Goal: Information Seeking & Learning: Find contact information

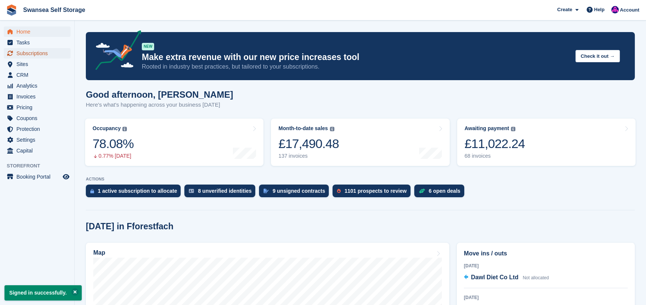
click at [44, 52] on span "Subscriptions" at bounding box center [38, 53] width 45 height 10
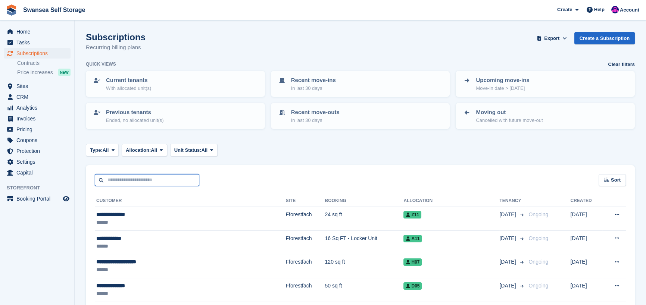
click at [138, 182] on input "text" at bounding box center [147, 180] width 104 height 12
type input "****"
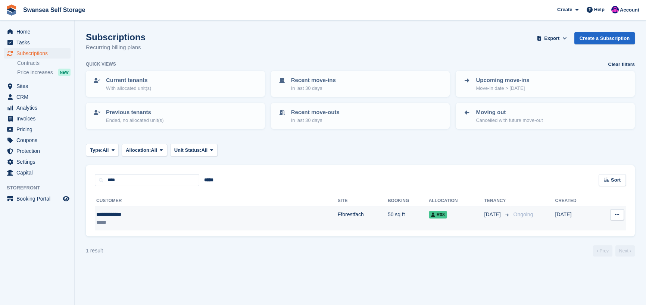
click at [155, 212] on div "**********" at bounding box center [158, 215] width 125 height 8
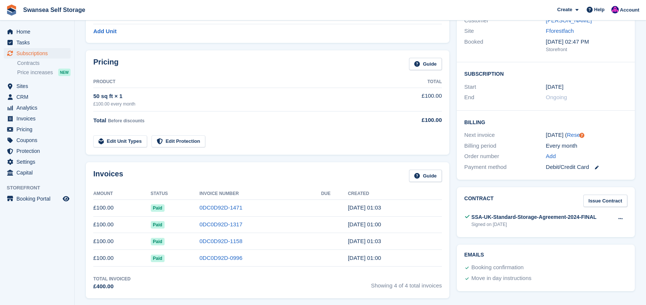
scroll to position [75, 0]
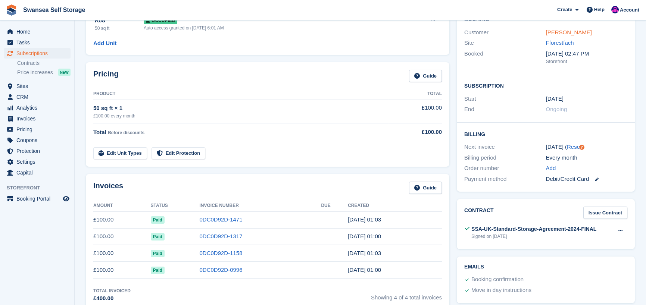
click at [553, 35] on link "isaac Mohammd" at bounding box center [569, 32] width 46 height 6
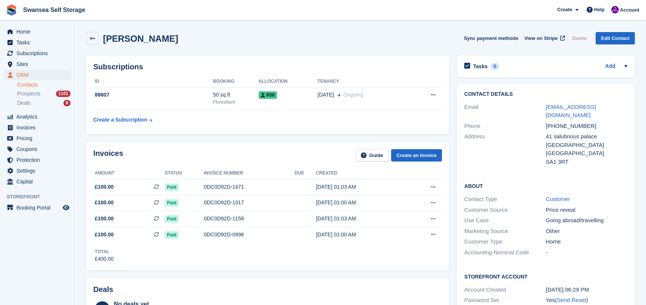
click at [603, 122] on div "+447464392440" at bounding box center [587, 126] width 82 height 9
drag, startPoint x: 605, startPoint y: 107, endPoint x: 545, endPoint y: 109, distance: 60.1
click at [546, 109] on div "[EMAIL_ADDRESS][DOMAIN_NAME]" at bounding box center [587, 111] width 82 height 17
copy link "[EMAIL_ADDRESS][DOMAIN_NAME]"
click at [220, 184] on div "0DC0D92D-1471" at bounding box center [249, 187] width 91 height 8
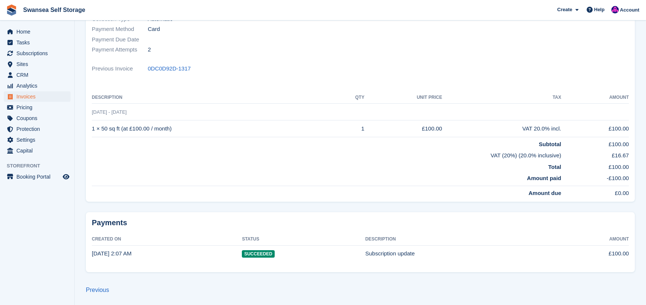
scroll to position [129, 0]
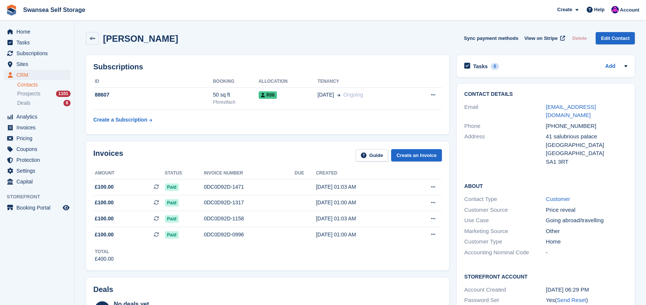
scroll to position [112, 0]
